Goal: Task Accomplishment & Management: Use online tool/utility

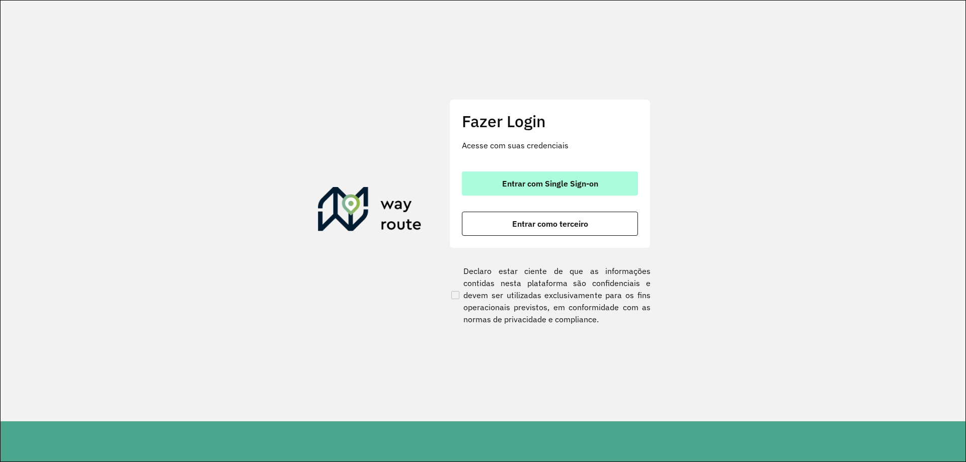
click at [591, 189] on button "Entrar com Single Sign-on" at bounding box center [550, 184] width 176 height 24
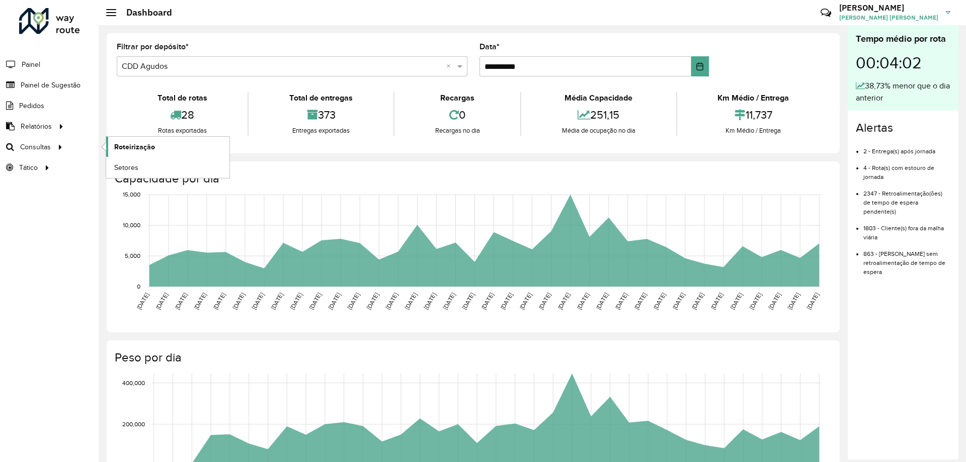
click at [140, 142] on span "Roteirização" at bounding box center [134, 147] width 41 height 11
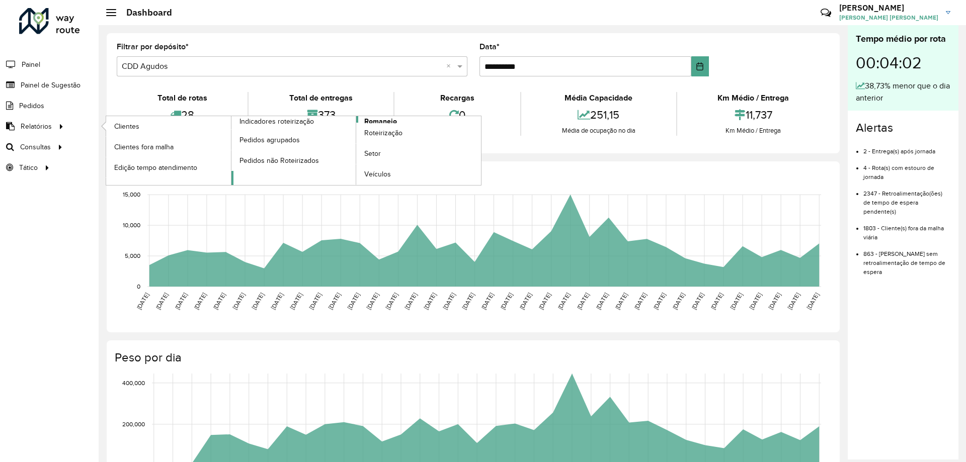
click at [380, 121] on span "Romaneio" at bounding box center [380, 121] width 33 height 11
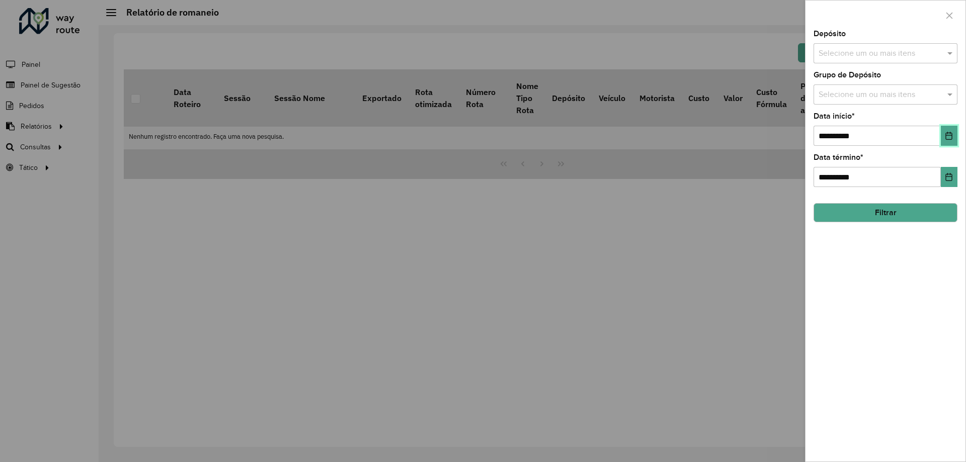
click at [950, 133] on icon "Choose Date" at bounding box center [949, 136] width 8 height 8
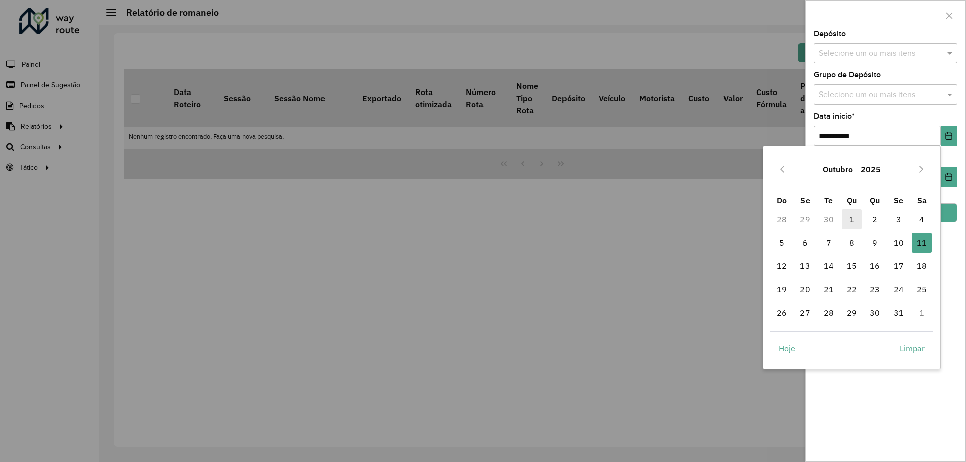
click at [857, 222] on span "1" at bounding box center [852, 219] width 20 height 20
type input "**********"
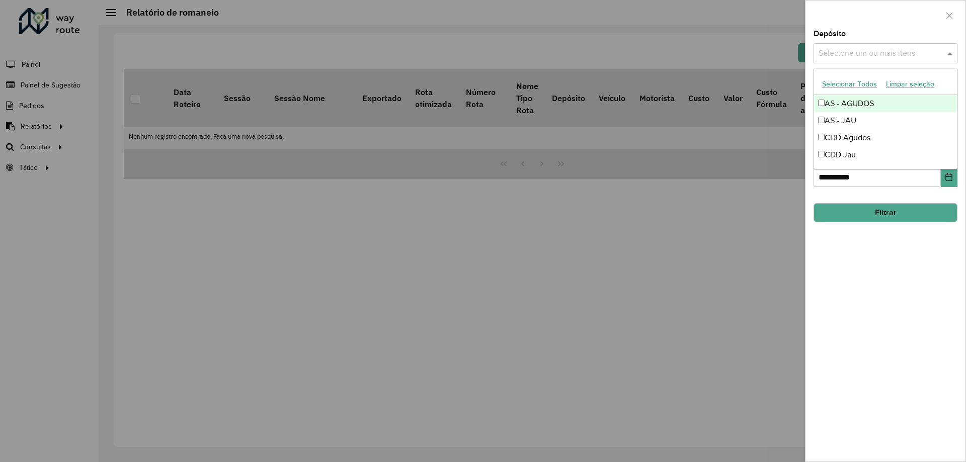
click at [848, 57] on input "text" at bounding box center [880, 54] width 129 height 12
click at [837, 156] on div "CDD Jau" at bounding box center [885, 154] width 143 height 17
click at [855, 208] on button "Filtrar" at bounding box center [885, 212] width 144 height 19
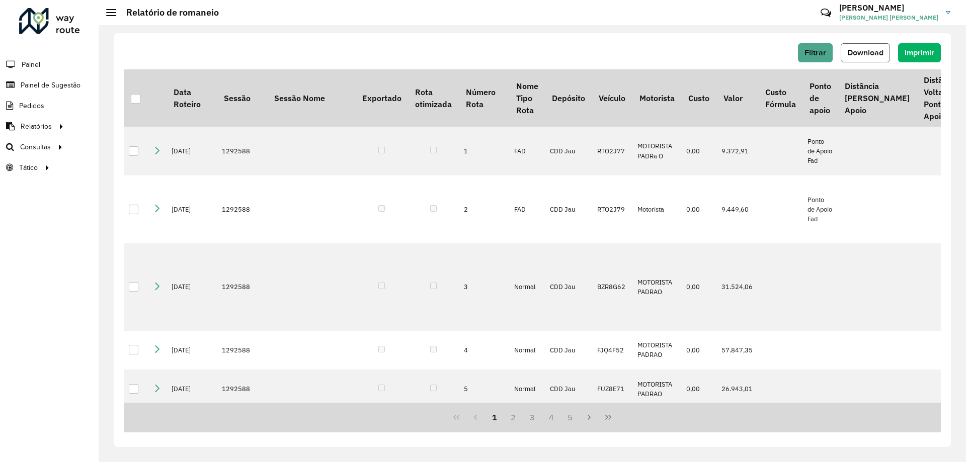
click at [859, 51] on span "Download" at bounding box center [865, 52] width 36 height 9
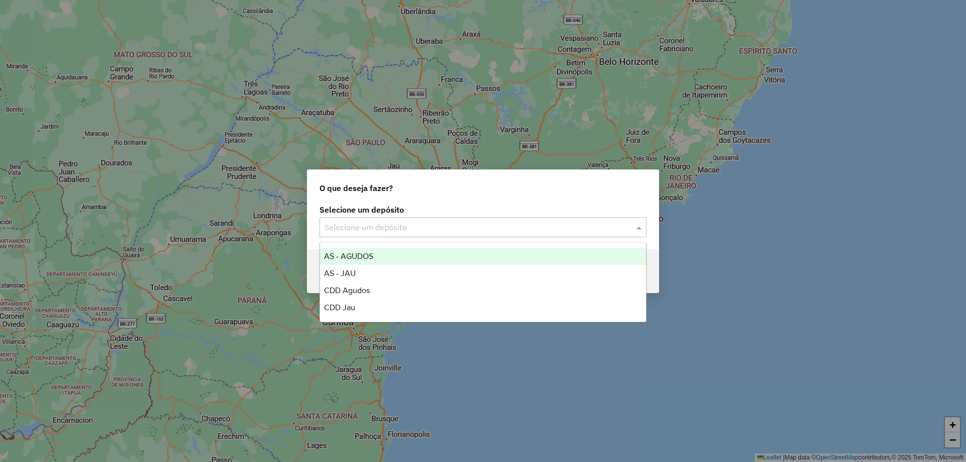
click at [375, 223] on input "text" at bounding box center [472, 228] width 297 height 12
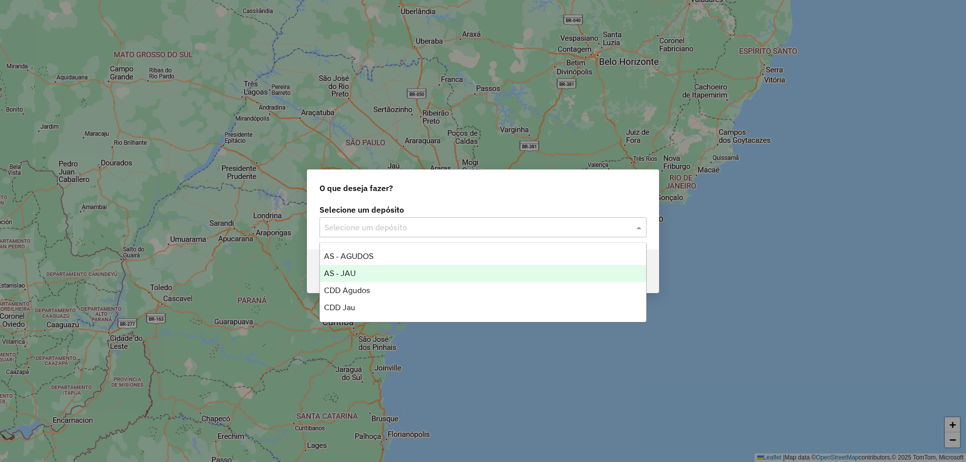
click at [346, 276] on span "AS - JAU" at bounding box center [340, 273] width 32 height 9
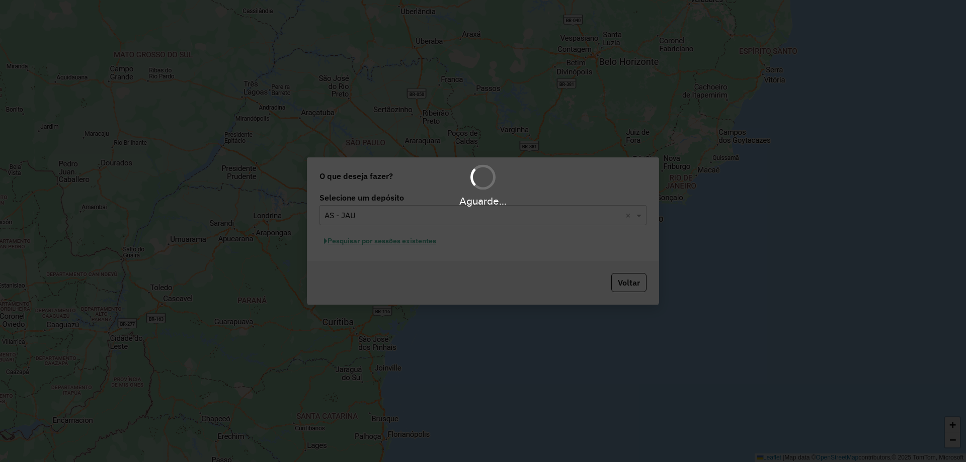
click at [366, 215] on div "Aguarde..." at bounding box center [483, 231] width 966 height 462
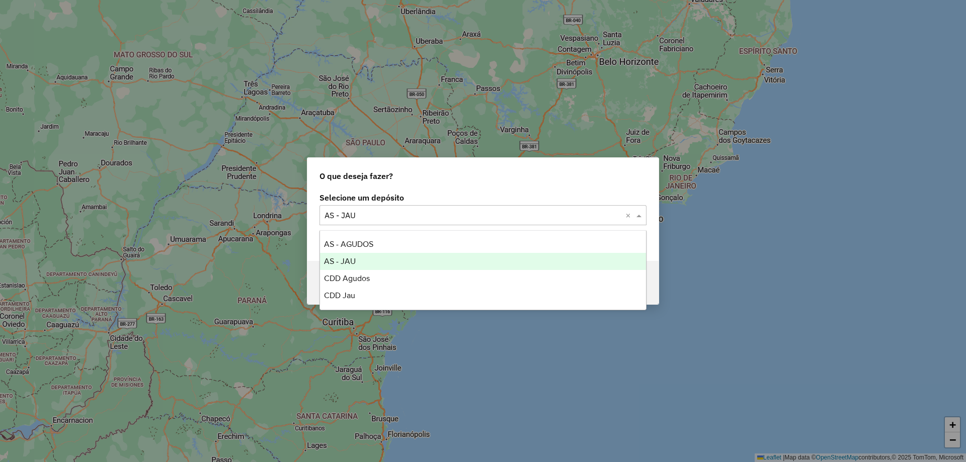
click at [366, 215] on input "text" at bounding box center [472, 216] width 297 height 12
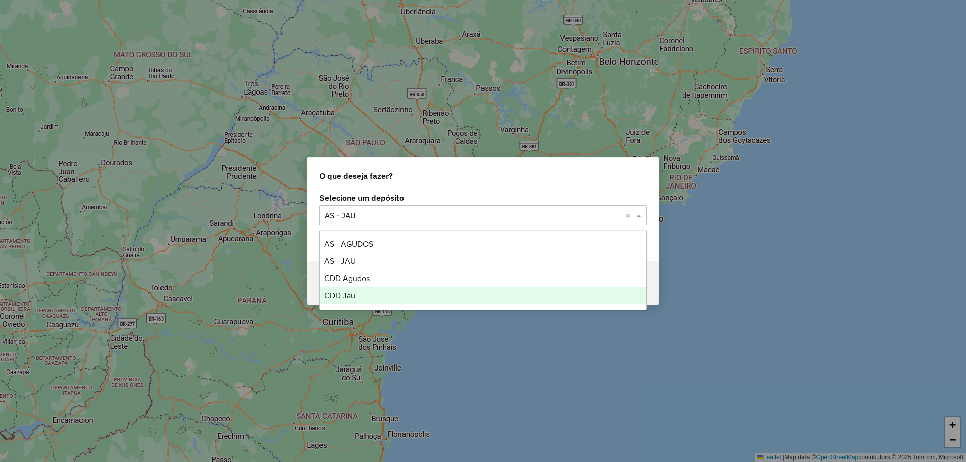
click at [350, 296] on span "CDD Jau" at bounding box center [339, 295] width 31 height 9
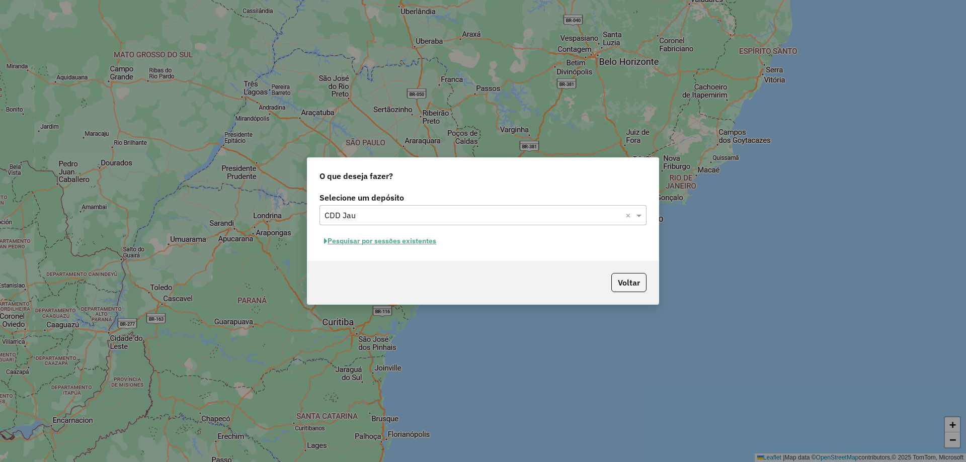
click at [414, 243] on button "Pesquisar por sessões existentes" at bounding box center [379, 241] width 121 height 16
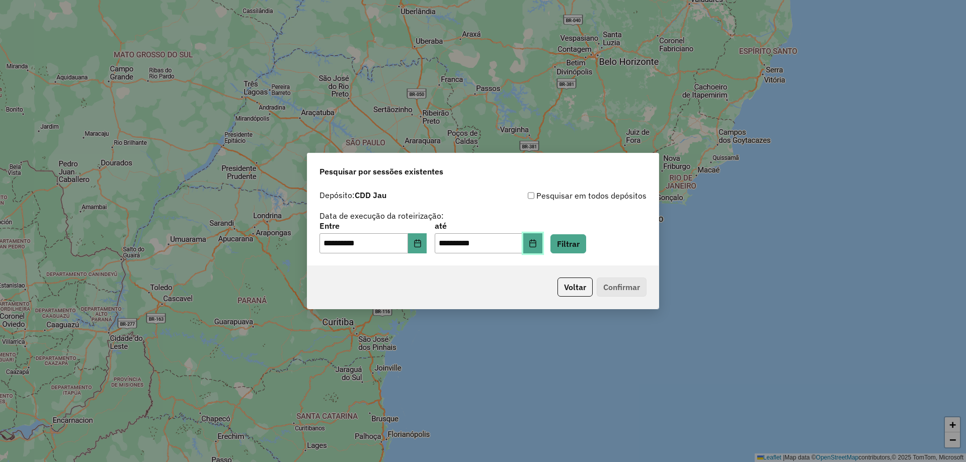
click at [536, 247] on icon "Choose Date" at bounding box center [532, 243] width 7 height 8
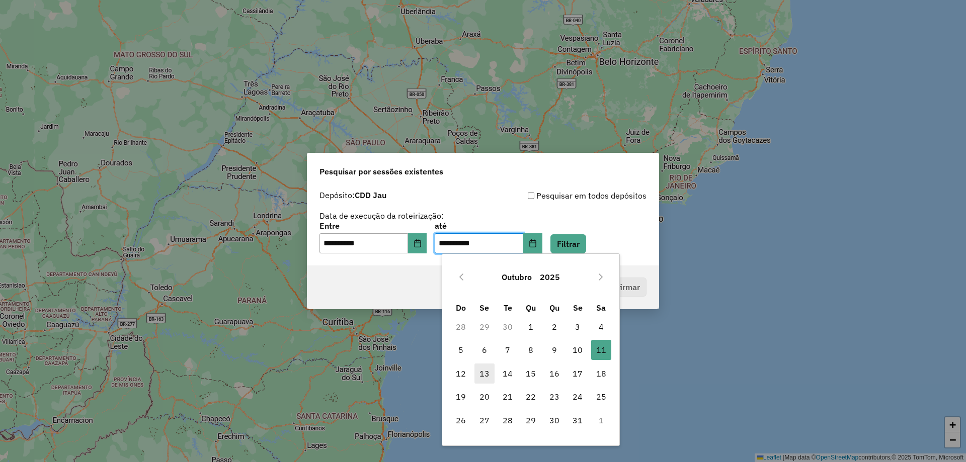
click at [486, 370] on span "13" at bounding box center [484, 374] width 20 height 20
type input "**********"
